Goal: Information Seeking & Learning: Check status

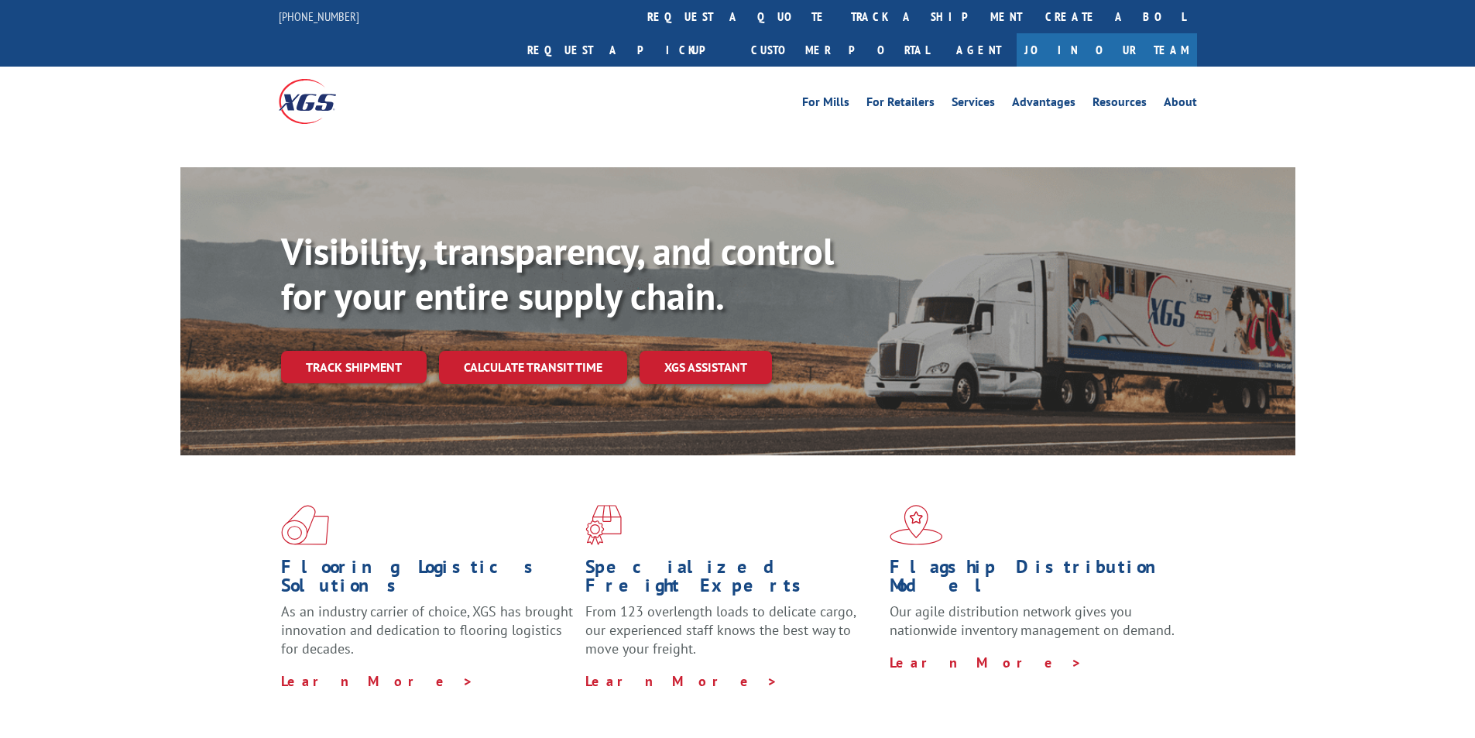
click at [287, 475] on div "Flooring Logistics Solutions As an industry carrier of choice, XGS has brought …" at bounding box center [737, 597] width 1115 height 284
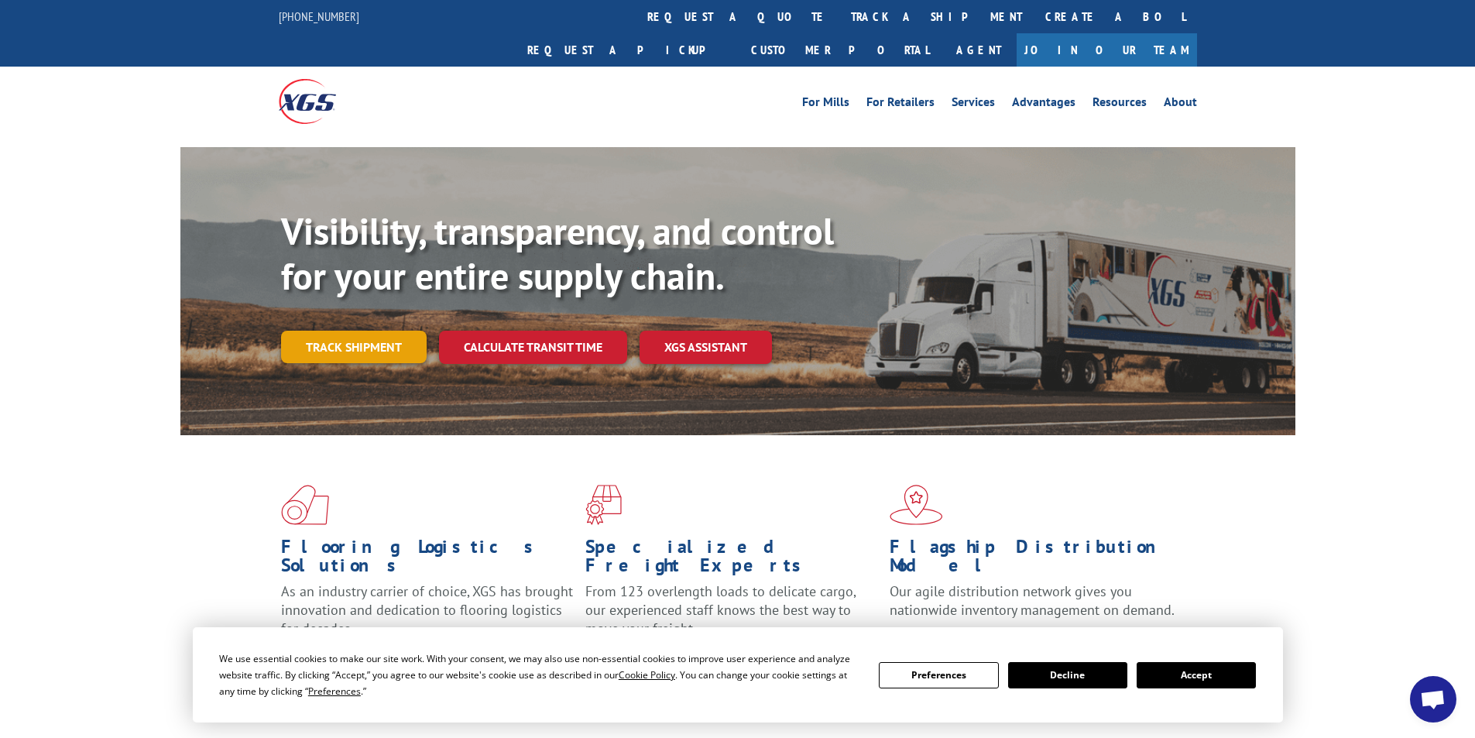
click at [368, 331] on link "Track shipment" at bounding box center [354, 347] width 146 height 33
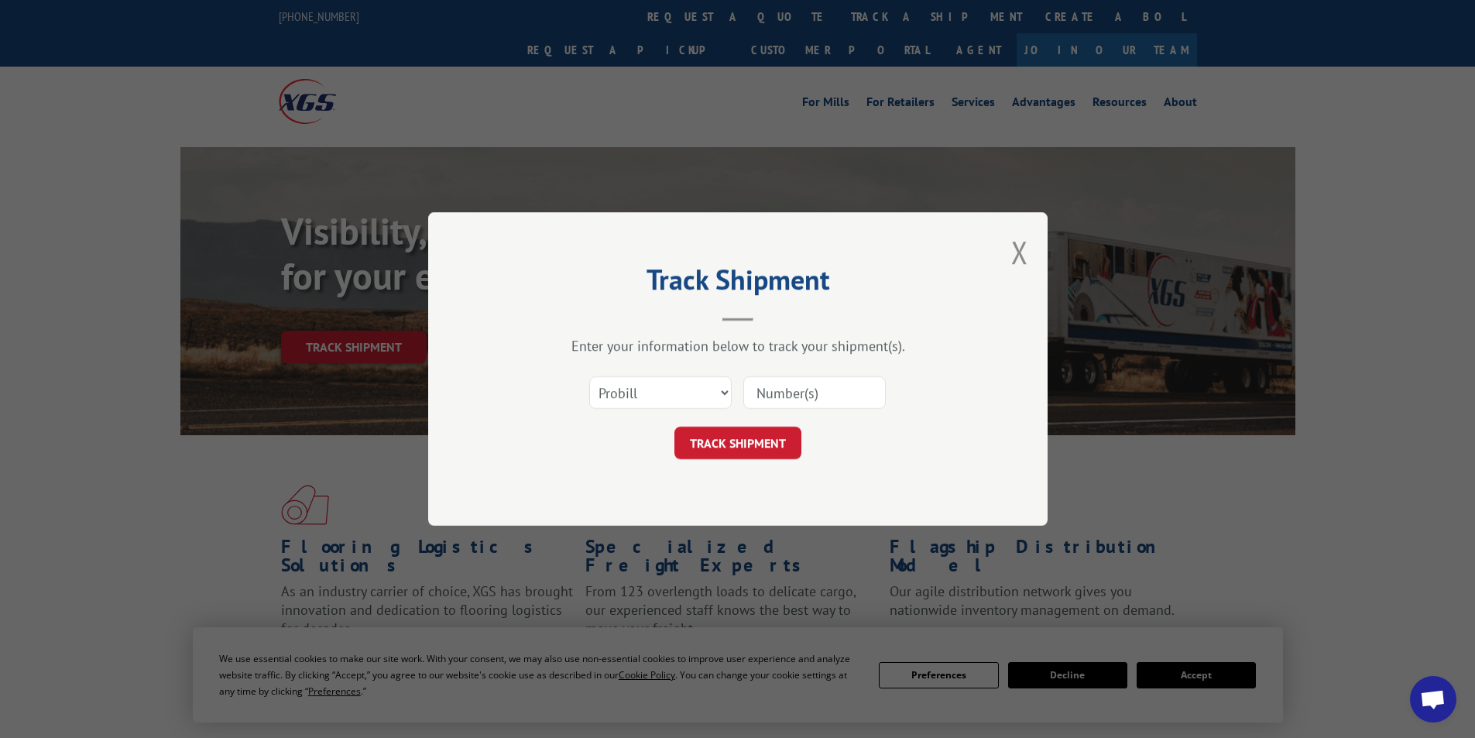
click at [806, 396] on input at bounding box center [814, 392] width 142 height 33
click at [773, 400] on input at bounding box center [814, 392] width 142 height 33
type input "6022503"
click at [735, 446] on button "TRACK SHIPMENT" at bounding box center [737, 443] width 127 height 33
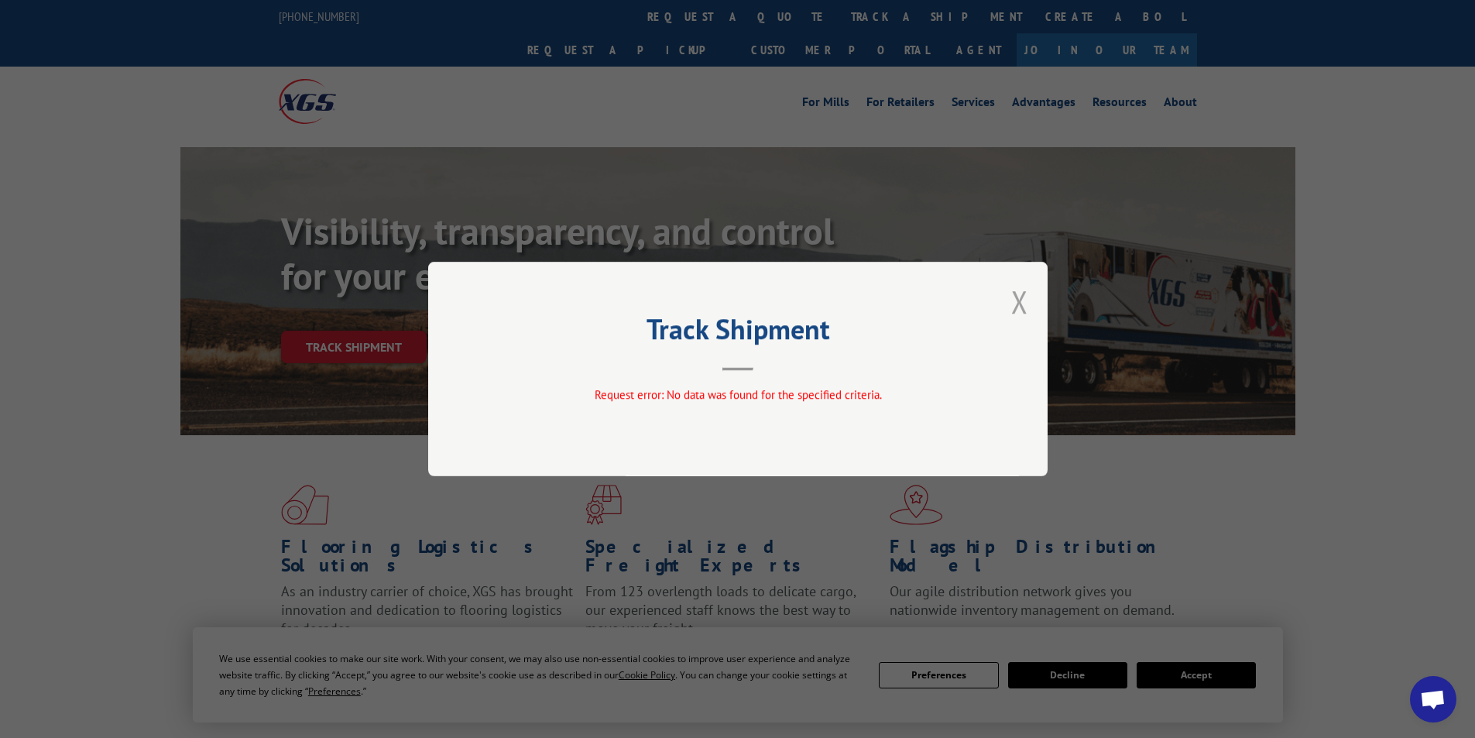
click at [1018, 299] on button "Close modal" at bounding box center [1019, 301] width 17 height 41
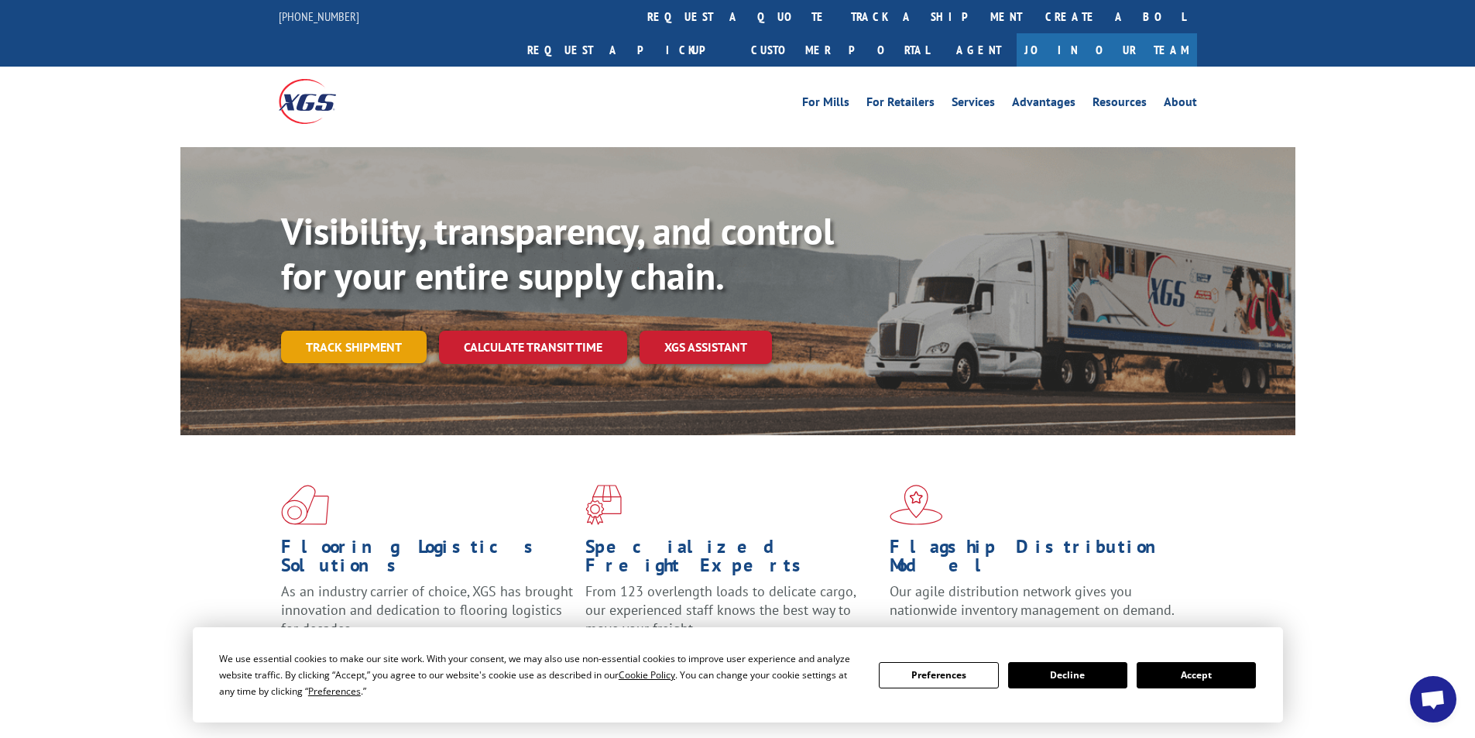
click at [346, 331] on link "Track shipment" at bounding box center [354, 347] width 146 height 33
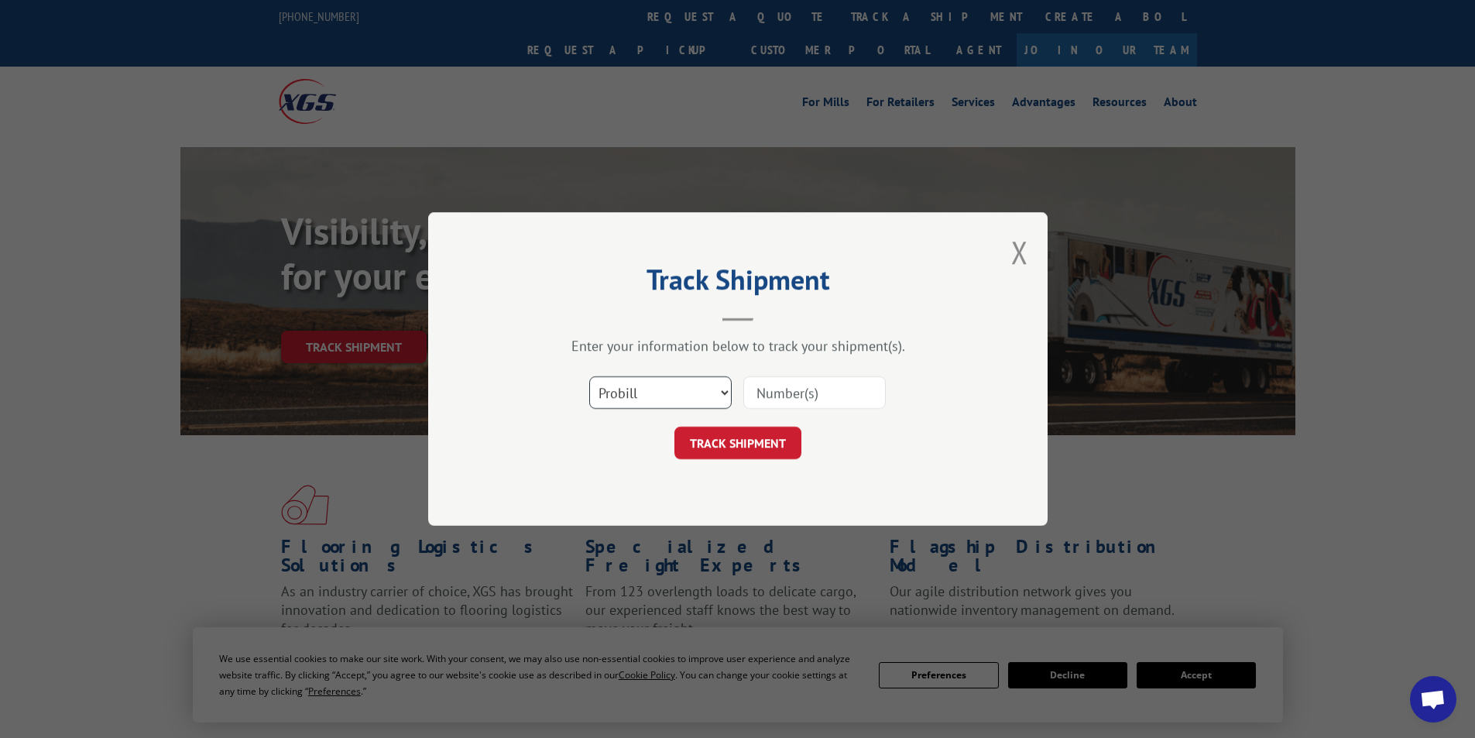
click at [708, 390] on select "Select category... Probill BOL PO" at bounding box center [660, 392] width 142 height 33
select select "bol"
click at [589, 376] on select "Select category... Probill BOL PO" at bounding box center [660, 392] width 142 height 33
click at [789, 398] on input at bounding box center [814, 392] width 142 height 33
type input "6022503"
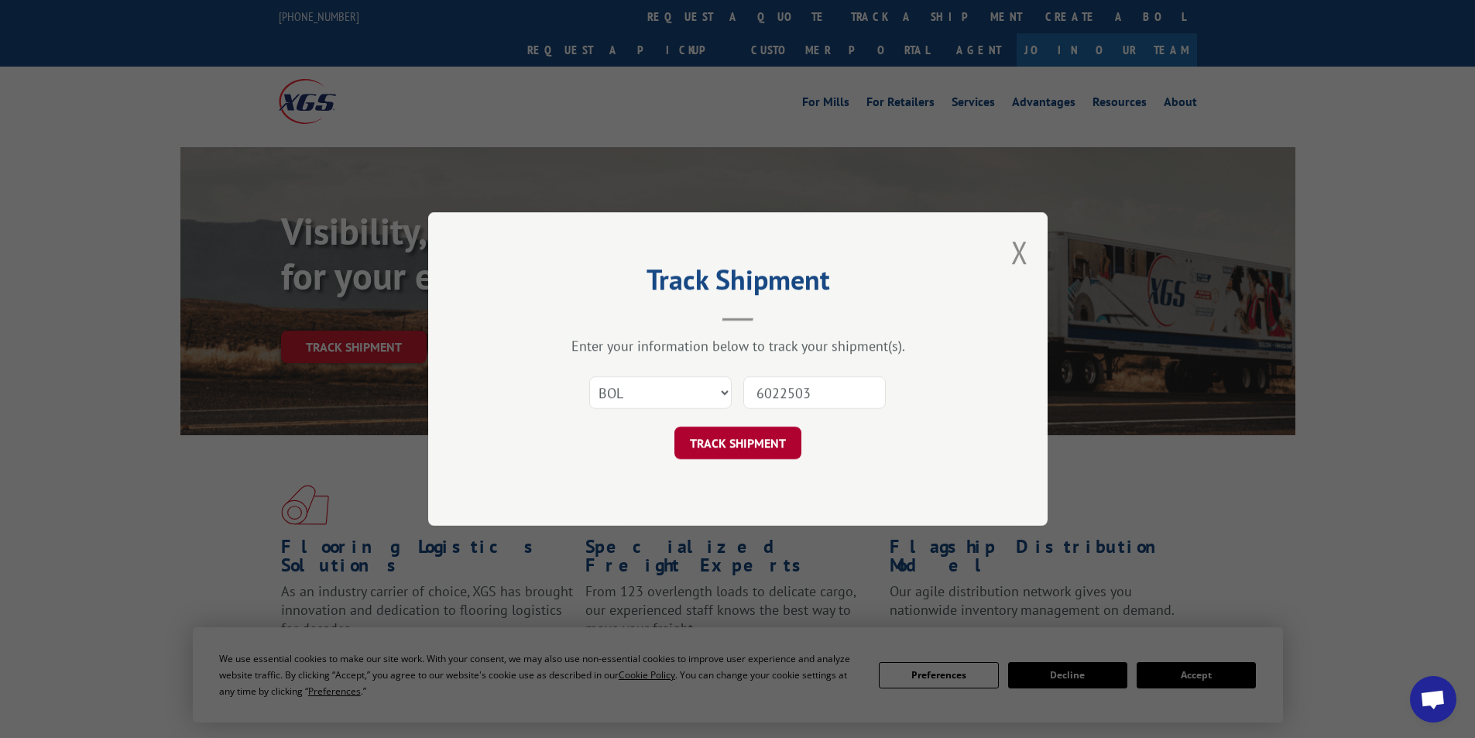
click at [735, 446] on button "TRACK SHIPMENT" at bounding box center [737, 443] width 127 height 33
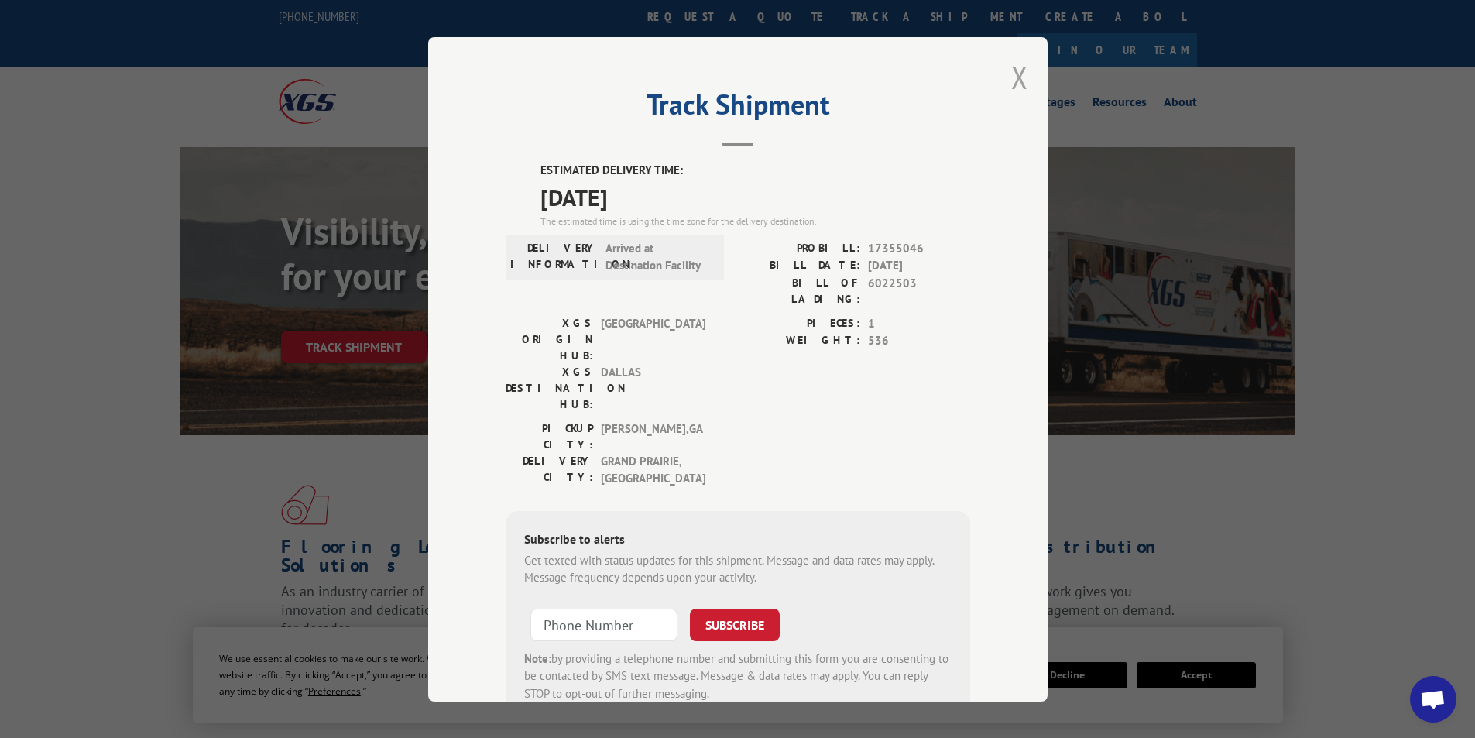
click at [1013, 73] on button "Close modal" at bounding box center [1019, 77] width 17 height 41
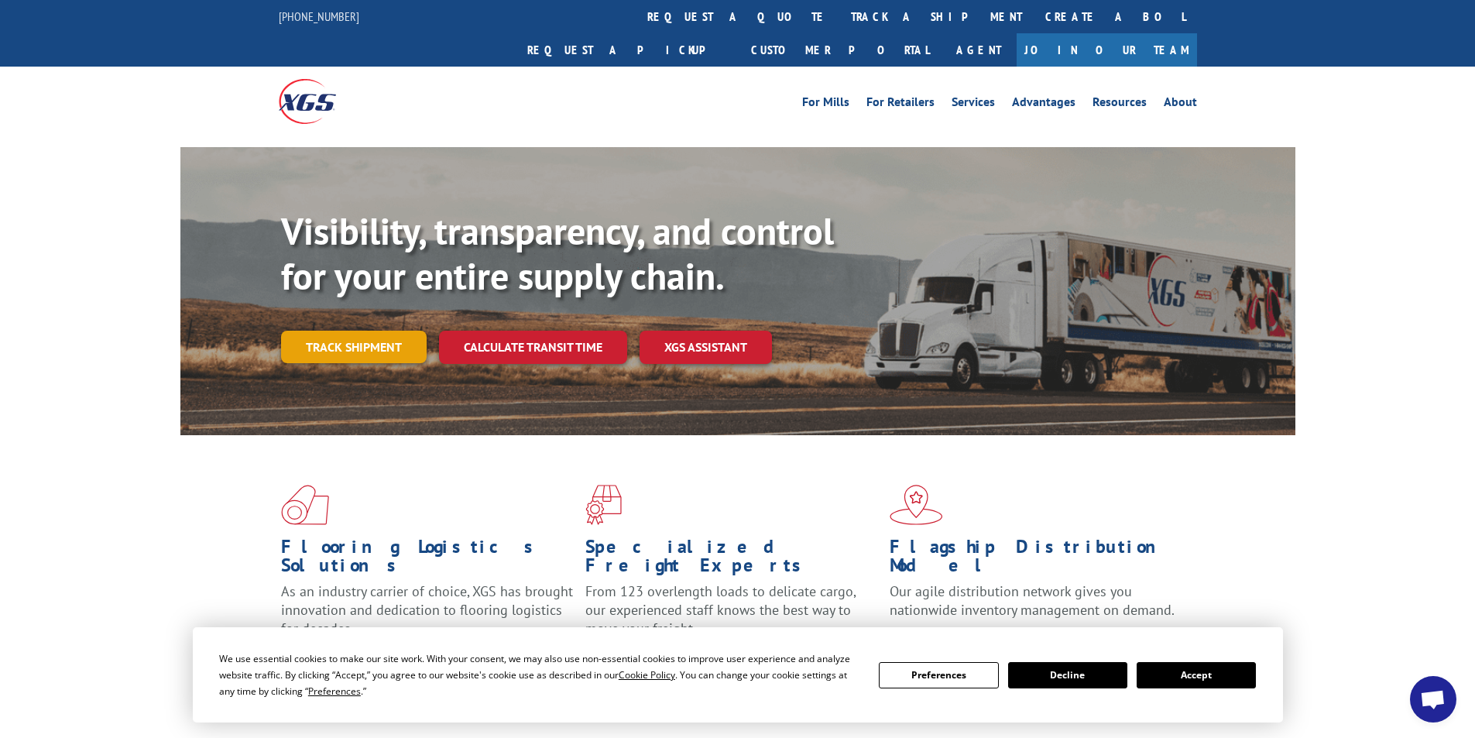
click at [308, 331] on link "Track shipment" at bounding box center [354, 347] width 146 height 33
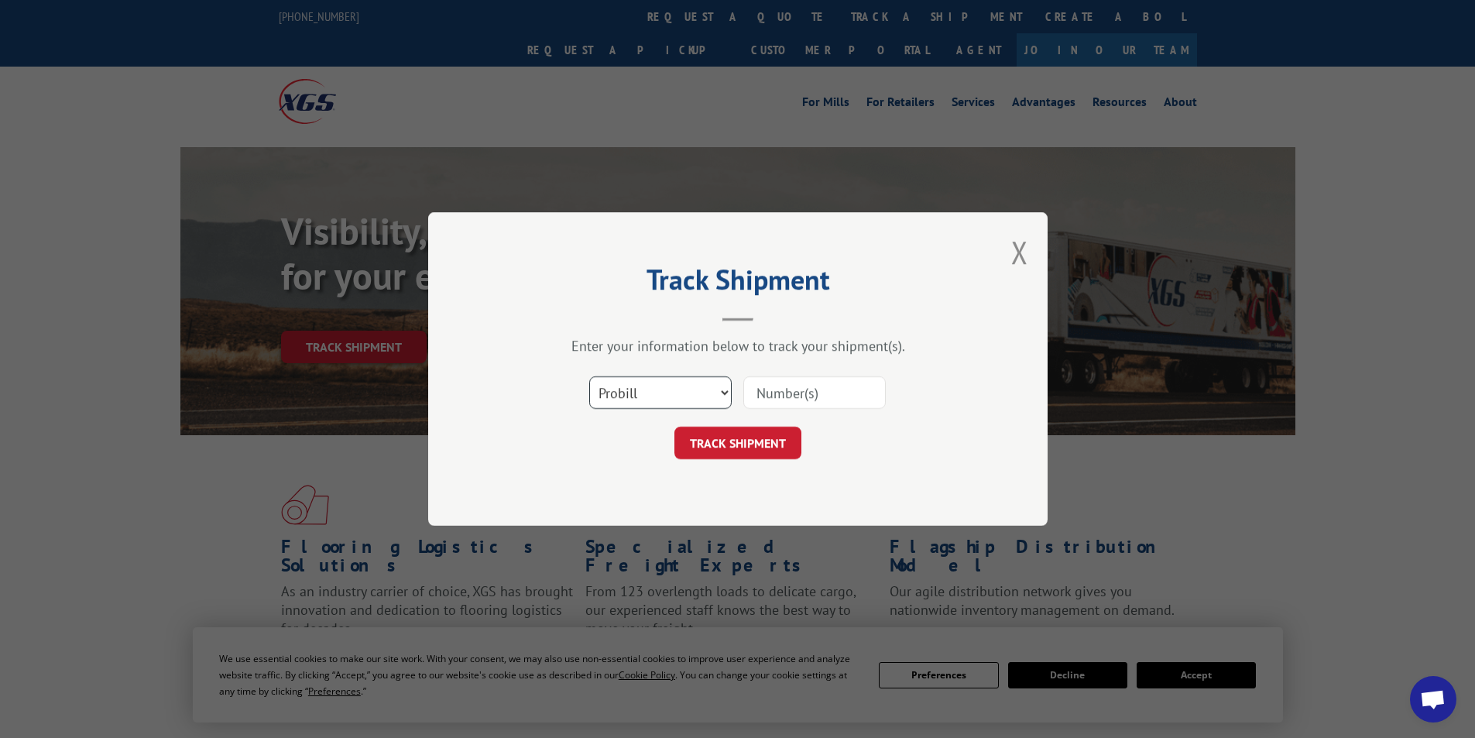
click at [651, 388] on select "Select category... Probill BOL PO" at bounding box center [660, 392] width 142 height 33
select select "bol"
click at [589, 376] on select "Select category... Probill BOL PO" at bounding box center [660, 392] width 142 height 33
click at [783, 401] on input at bounding box center [814, 392] width 142 height 33
type input "6022503"
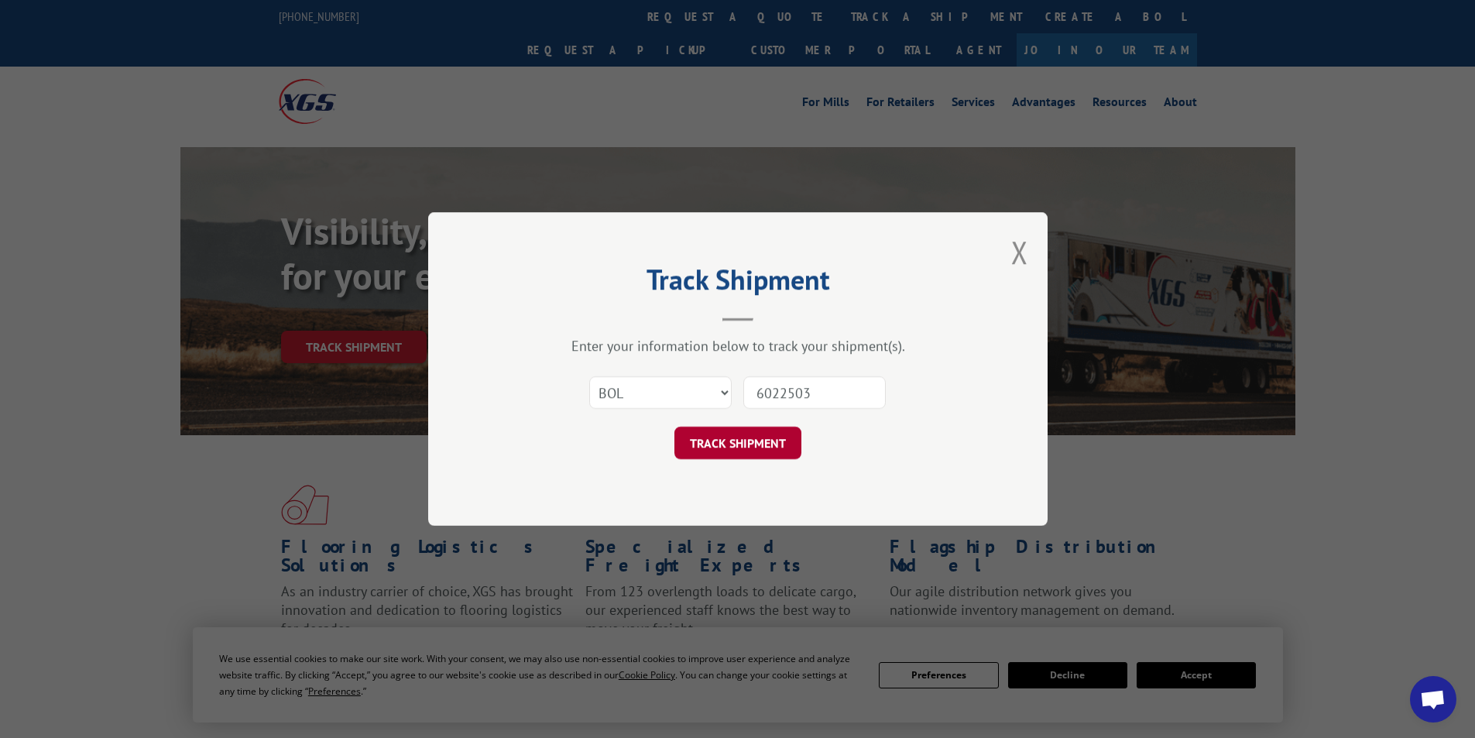
click at [743, 440] on button "TRACK SHIPMENT" at bounding box center [737, 443] width 127 height 33
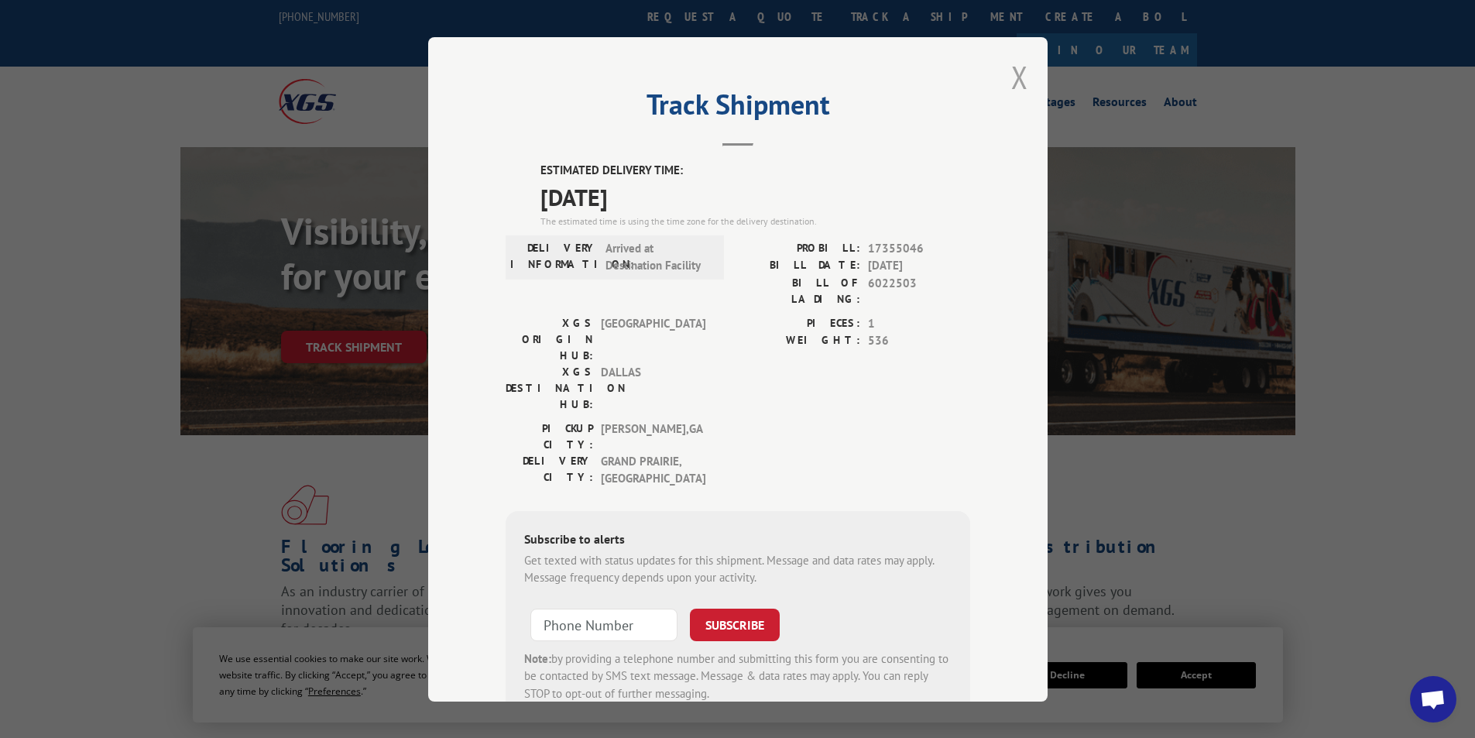
click at [1011, 78] on button "Close modal" at bounding box center [1019, 77] width 17 height 41
